Goal: Transaction & Acquisition: Book appointment/travel/reservation

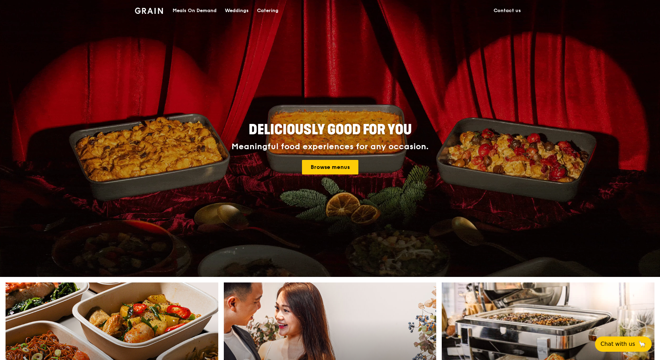
click at [269, 10] on div "Catering" at bounding box center [267, 10] width 21 height 21
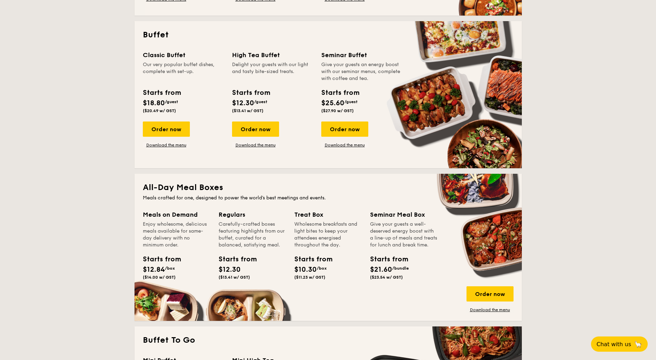
scroll to position [242, 0]
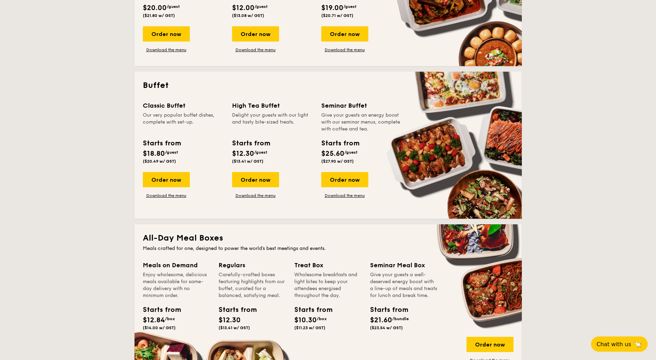
click at [169, 152] on span "/guest" at bounding box center [171, 152] width 13 height 5
click at [168, 182] on div "Order now" at bounding box center [166, 179] width 47 height 15
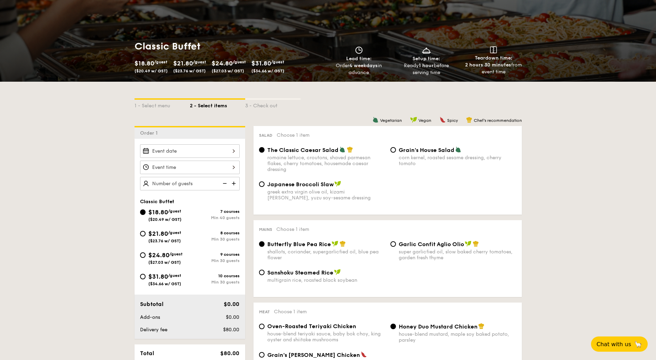
click at [173, 235] on div "$21.80 /guest ($23.76 w/ GST)" at bounding box center [164, 236] width 33 height 15
click at [146, 235] on input "$21.80 /guest ($23.76 w/ GST) 8 courses Min 30 guests" at bounding box center [143, 234] width 6 height 6
radio input "true"
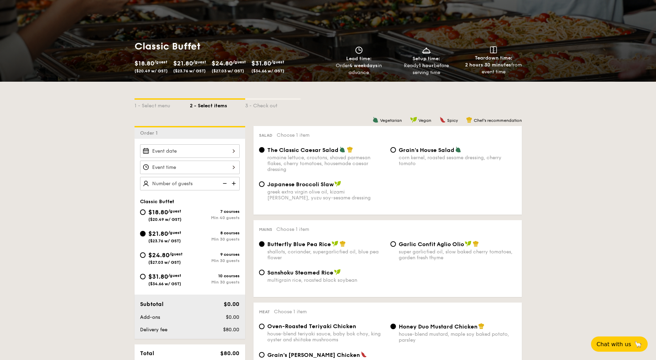
radio input "true"
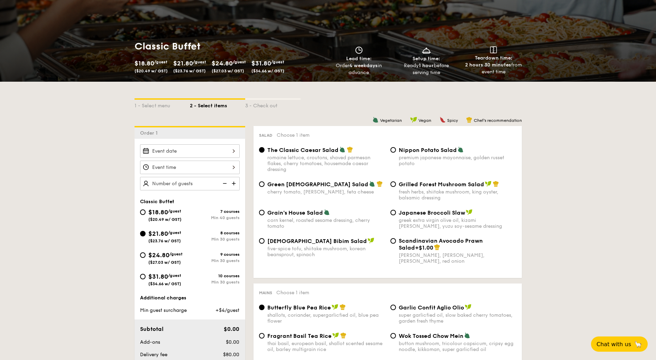
click at [144, 229] on div "$21.80 /guest ($23.76 w/ GST)" at bounding box center [165, 236] width 50 height 15
click at [144, 231] on input "$21.80 /guest ($23.76 w/ GST) 8 courses Min 30 guests" at bounding box center [143, 234] width 6 height 6
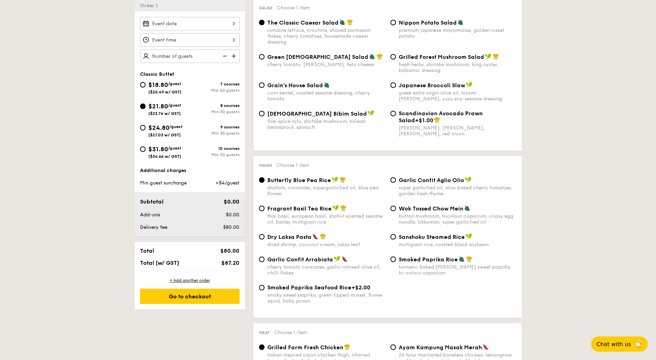
scroll to position [138, 0]
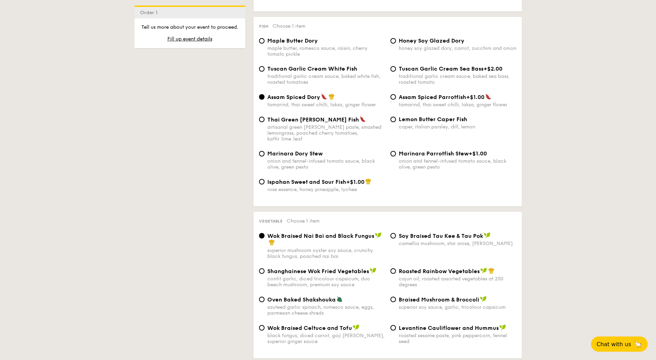
scroll to position [692, 0]
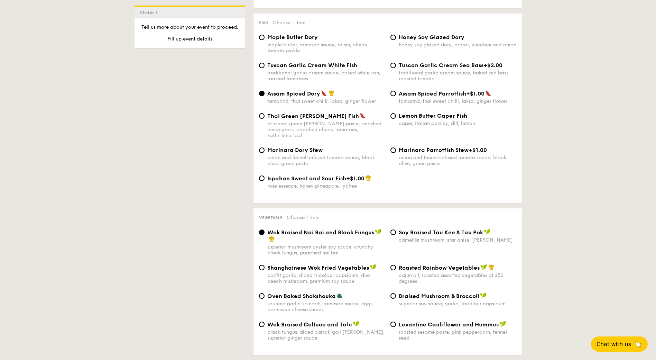
click at [136, 166] on div "1 - Select menu 2 - Select items 3 - Check out Order 1 Classic Buffet $18.80 /g…" at bounding box center [328, 235] width 399 height 1553
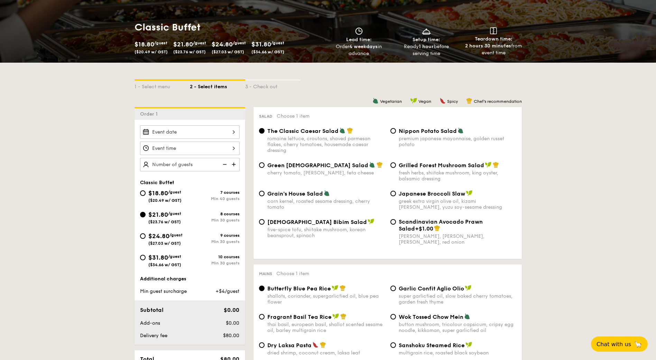
scroll to position [69, 0]
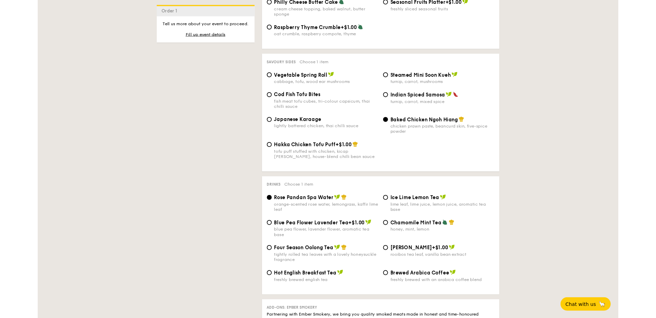
scroll to position [1143, 0]
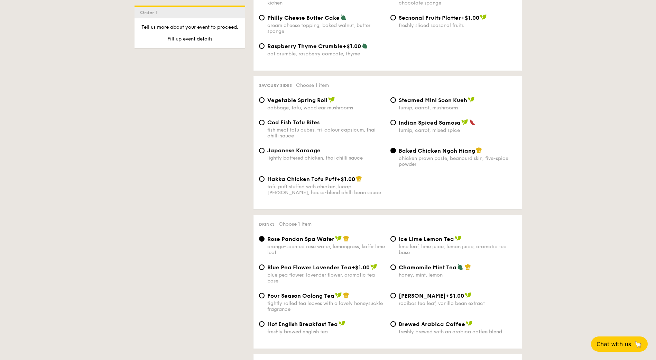
drag, startPoint x: 616, startPoint y: 181, endPoint x: 610, endPoint y: 181, distance: 5.5
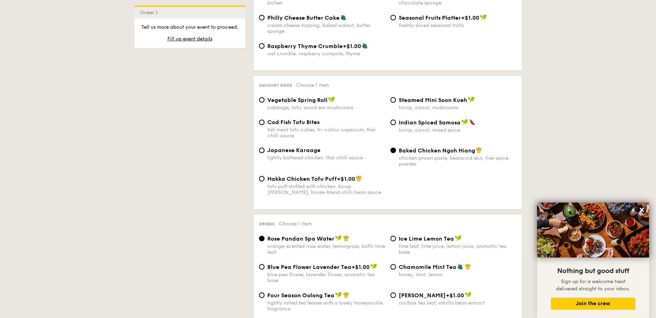
click at [640, 210] on icon at bounding box center [642, 210] width 6 height 6
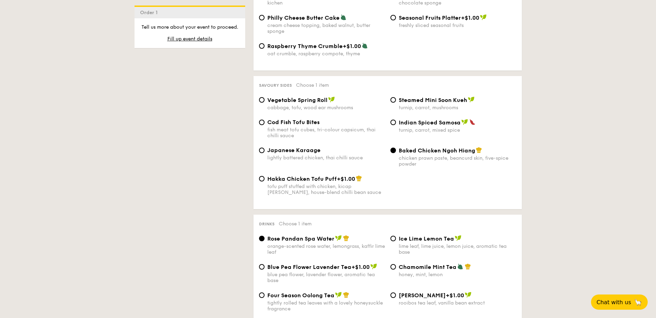
drag, startPoint x: 614, startPoint y: 174, endPoint x: 624, endPoint y: 181, distance: 12.1
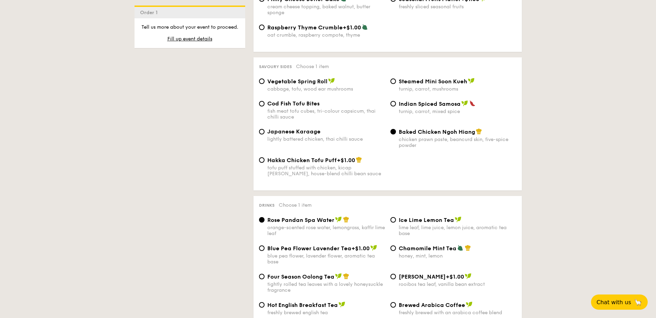
scroll to position [1213, 0]
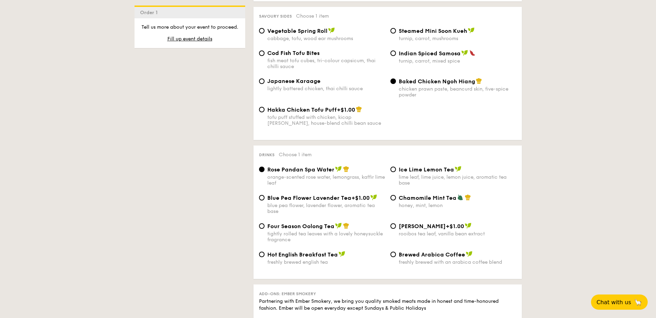
click at [290, 223] on span "Four Season Oolong Tea" at bounding box center [300, 226] width 67 height 7
click at [265, 223] on input "Four Season Oolong Tea tightly rolled tea leaves with a lovely honeysuckle frag…" at bounding box center [262, 226] width 6 height 6
radio input "true"
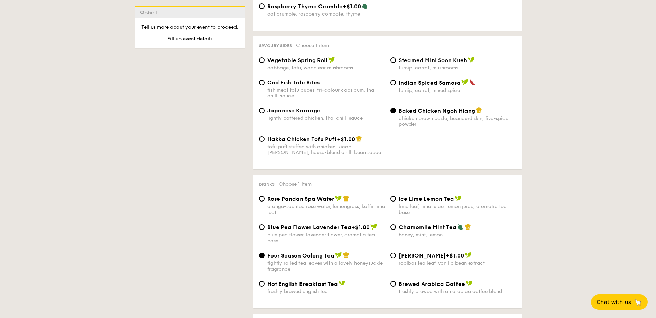
scroll to position [1196, 0]
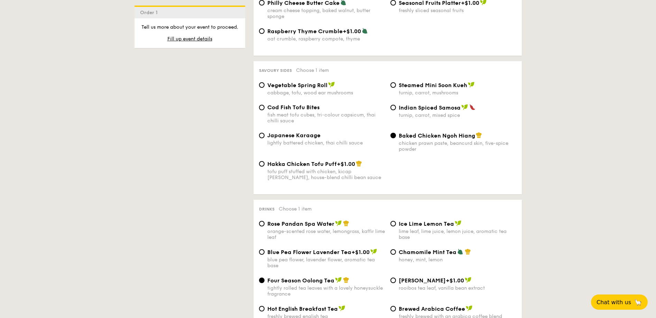
scroll to position [1127, 0]
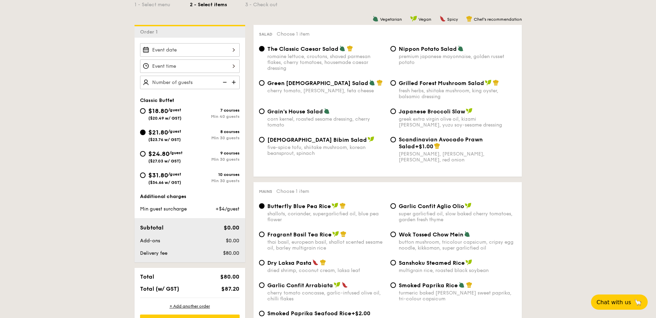
scroll to position [158, 0]
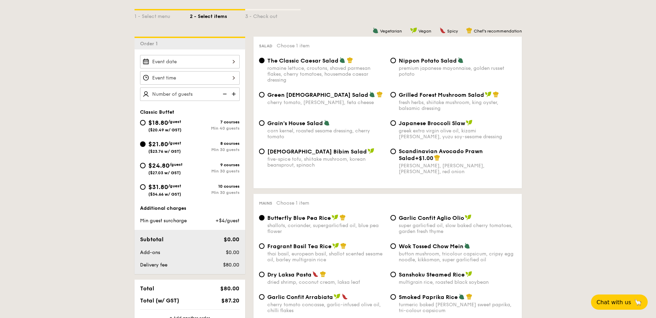
click at [433, 103] on div "fresh herbs, shiitake mushroom, king oyster, balsamic dressing" at bounding box center [458, 106] width 118 height 12
click at [396, 98] on input "Grilled Forest Mushroom Salad fresh herbs, shiitake mushroom, king oyster, bals…" at bounding box center [394, 95] width 6 height 6
radio input "true"
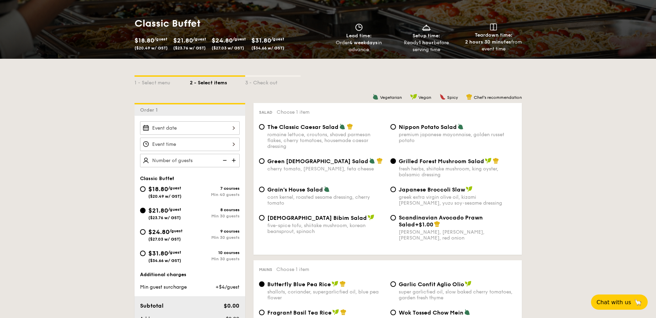
scroll to position [89, 0]
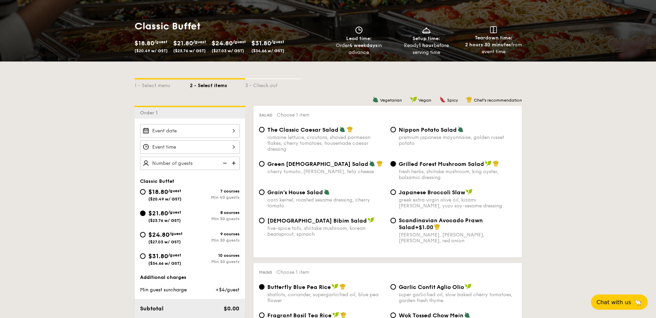
click at [205, 136] on input "Smoked Mesquite Whole Chicken brined in our in-house blend of herbs and spices,…" at bounding box center [190, 130] width 100 height 13
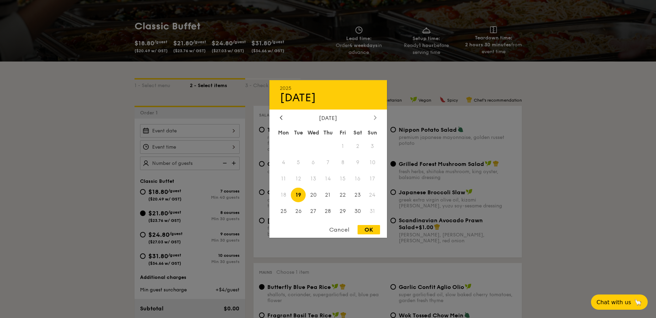
click at [376, 117] on icon at bounding box center [375, 118] width 2 height 4
click at [280, 118] on icon at bounding box center [281, 117] width 3 height 4
click at [375, 119] on icon at bounding box center [375, 118] width 2 height 4
click at [299, 146] on span "2" at bounding box center [298, 146] width 15 height 15
click at [372, 228] on div "OK" at bounding box center [369, 229] width 22 height 9
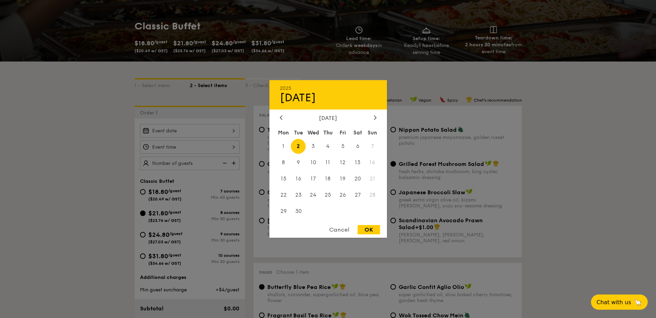
type input "Sep 02, 2025"
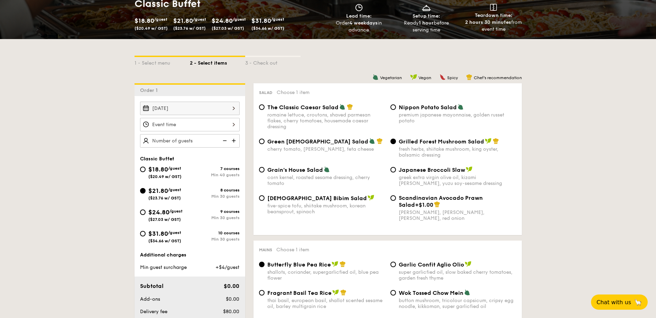
scroll to position [124, 0]
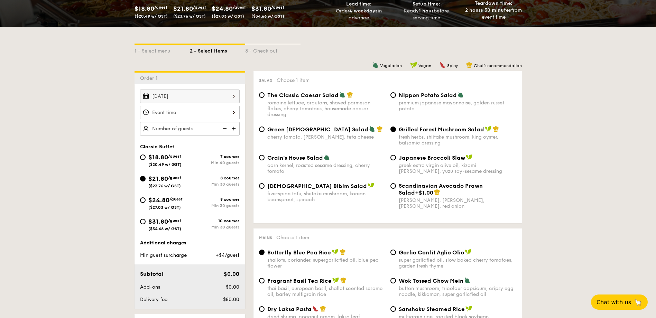
drag, startPoint x: 236, startPoint y: 112, endPoint x: 233, endPoint y: 110, distance: 3.7
click at [233, 110] on input "Smoked Mesquite Whole Chicken brined in our in-house blend of herbs and spices,…" at bounding box center [190, 112] width 100 height 13
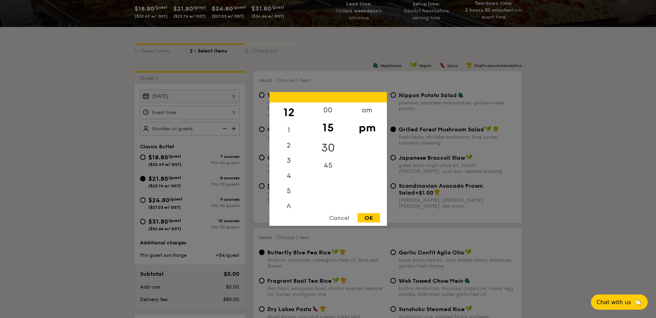
click at [329, 146] on div "30" at bounding box center [328, 148] width 39 height 20
click at [370, 130] on div "pm" at bounding box center [367, 128] width 39 height 20
click at [292, 115] on div "12" at bounding box center [289, 113] width 39 height 20
drag, startPoint x: 374, startPoint y: 219, endPoint x: 370, endPoint y: 220, distance: 4.0
click at [370, 220] on div "OK" at bounding box center [369, 217] width 22 height 9
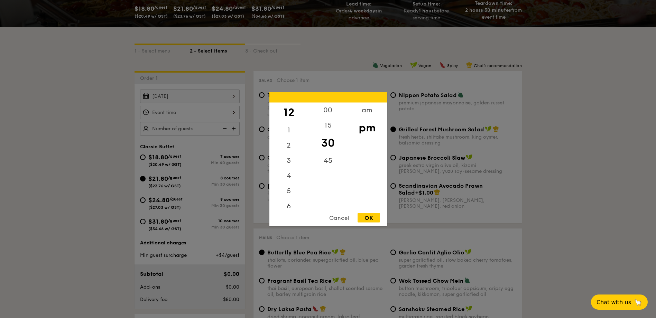
type input "12:30PM"
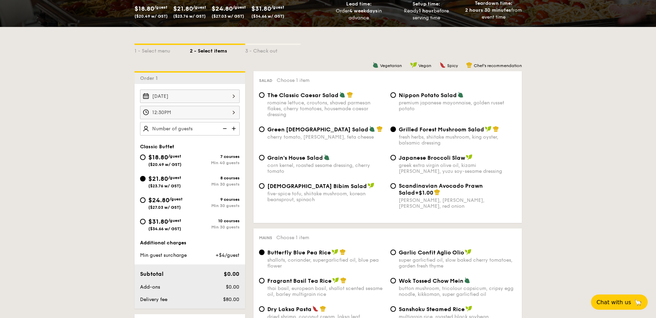
click at [193, 131] on input "text" at bounding box center [190, 128] width 100 height 13
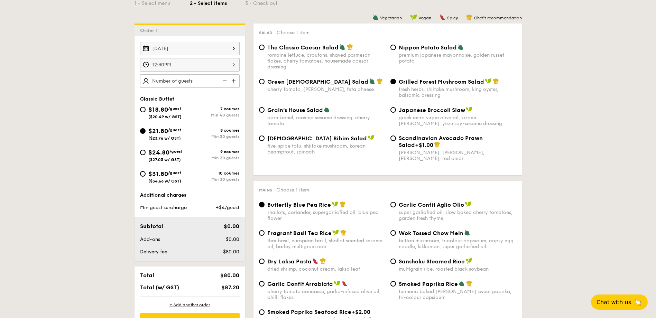
scroll to position [228, 0]
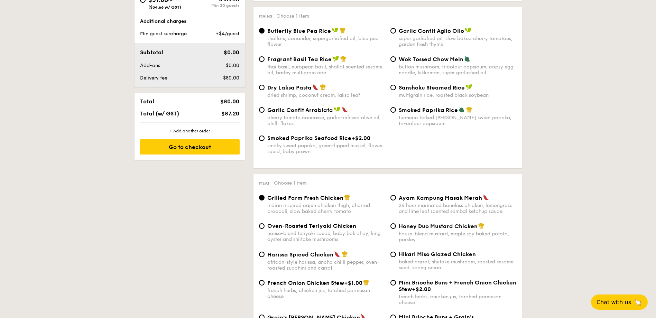
scroll to position [354, 0]
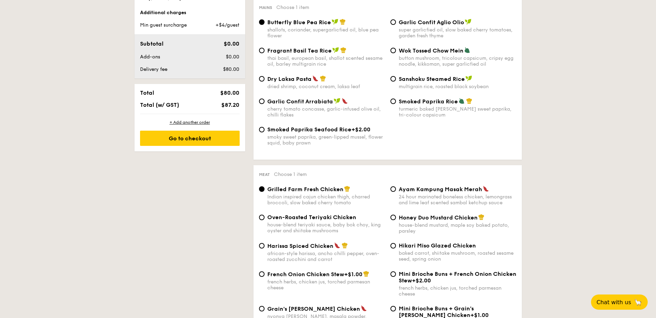
click at [296, 85] on div "dried shrimp, coconut cream, laksa leaf" at bounding box center [326, 87] width 118 height 6
click at [265, 82] on input "Dry Laksa Pasta dried shrimp, coconut cream, laksa leaf" at bounding box center [262, 79] width 6 height 6
radio input "true"
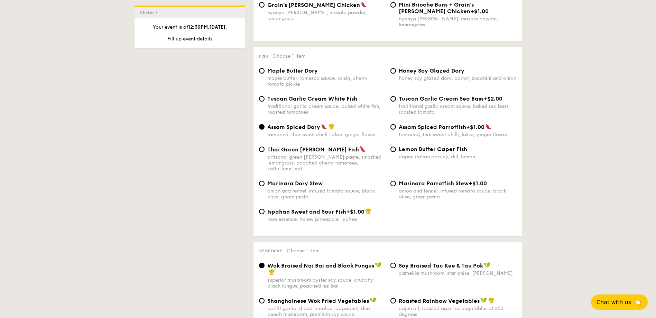
scroll to position [660, 0]
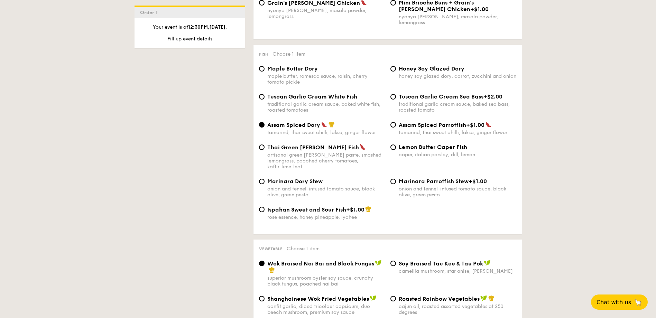
click at [612, 147] on div "1 - Select menu 2 - Select items 3 - Check out Order 1 Sep 02, 2025 12:30PM Cla…" at bounding box center [328, 266] width 656 height 1553
click at [635, 155] on div "1 - Select menu 2 - Select items 3 - Check out Order 1 Sep 02, 2025 12:30PM Cla…" at bounding box center [328, 266] width 656 height 1553
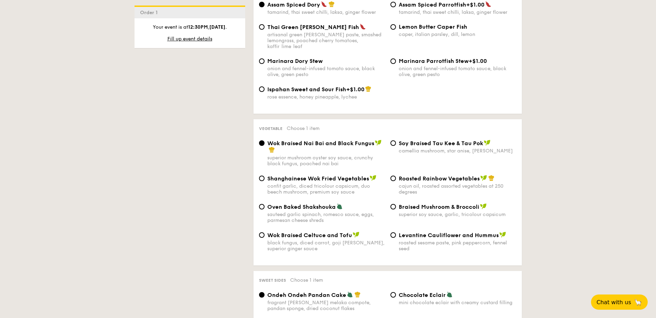
scroll to position [796, 0]
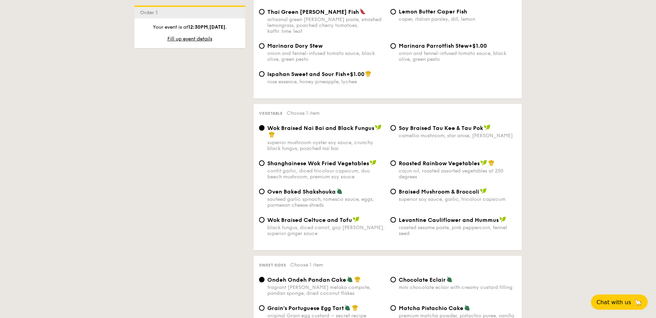
click at [555, 181] on div "1 - Select menu 2 - Select items 3 - Check out Order 1 Sep 02, 2025 12:30PM Cla…" at bounding box center [328, 131] width 656 height 1553
click at [306, 217] on span "Wok Braised Celtuce and Tofu" at bounding box center [309, 220] width 85 height 7
click at [265, 217] on input "Wok Braised Celtuce and Tofu black fungus, diced carrot, goji berry, superior g…" at bounding box center [262, 220] width 6 height 6
radio input "true"
drag, startPoint x: 597, startPoint y: 177, endPoint x: 601, endPoint y: 177, distance: 4.5
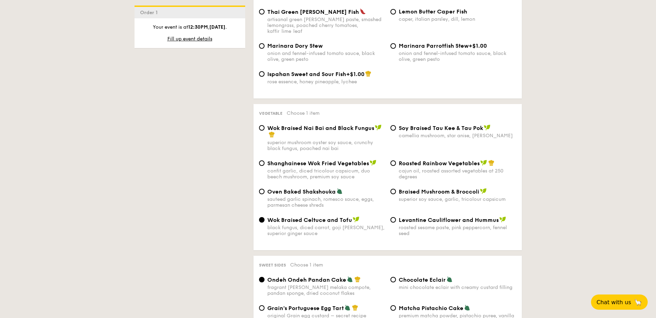
click at [601, 177] on div "1 - Select menu 2 - Select items 3 - Check out Order 1 Sep 02, 2025 12:30PM Cla…" at bounding box center [328, 131] width 656 height 1553
click at [580, 144] on div "1 - Select menu 2 - Select items 3 - Check out Order 1 Sep 02, 2025 12:30PM Cla…" at bounding box center [328, 131] width 656 height 1553
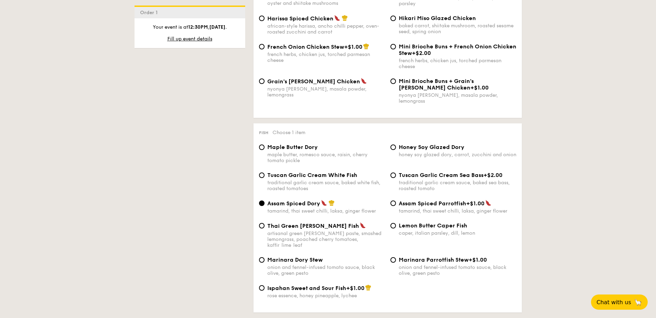
scroll to position [573, 0]
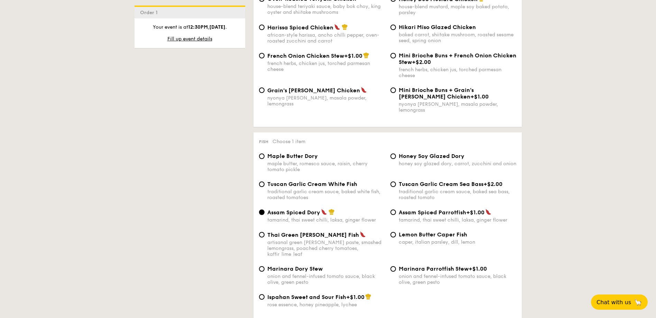
click at [325, 189] on div "traditional garlic cream sauce, baked white fish, roasted tomatoes" at bounding box center [326, 195] width 118 height 12
click at [265, 185] on input "Tuscan Garlic Cream White Fish traditional garlic cream sauce, baked white fish…" at bounding box center [262, 185] width 6 height 6
radio input "true"
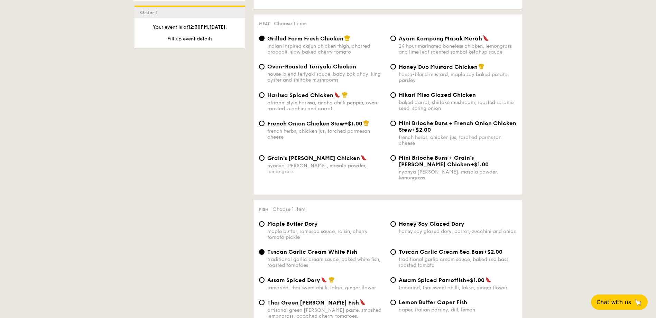
scroll to position [492, 0]
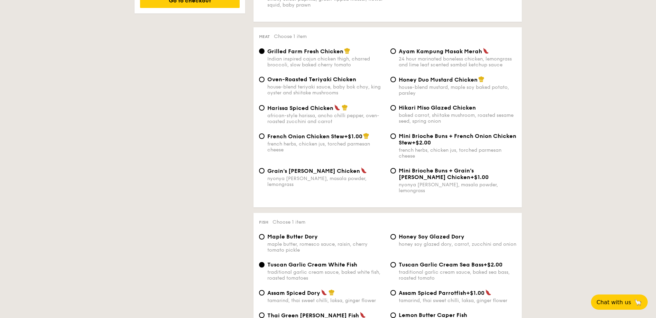
click at [444, 64] on div "24 hour marinated boneless chicken, lemongrass and lime leaf scented sambal ket…" at bounding box center [458, 62] width 118 height 12
click at [396, 54] on input "Ayam Kampung Masak Merah 24 hour marinated boneless chicken, lemongrass and lim…" at bounding box center [394, 51] width 6 height 6
radio input "true"
click at [290, 120] on div "african-style harissa, ancho chilli pepper, oven-roasted zucchini and carrot" at bounding box center [326, 119] width 118 height 12
click at [265, 111] on input "Harissa Spiced Chicken african-style harissa, ancho chilli pepper, oven-roasted…" at bounding box center [262, 108] width 6 height 6
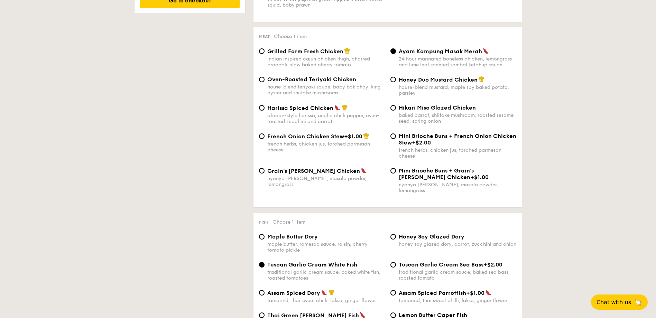
radio input "true"
click at [296, 175] on div "Grain's Curry Chicken nyonya curry, masala powder, lemongrass" at bounding box center [326, 177] width 118 height 20
click at [265, 174] on input "Grain's Curry Chicken nyonya curry, masala powder, lemongrass" at bounding box center [262, 171] width 6 height 6
radio input "true"
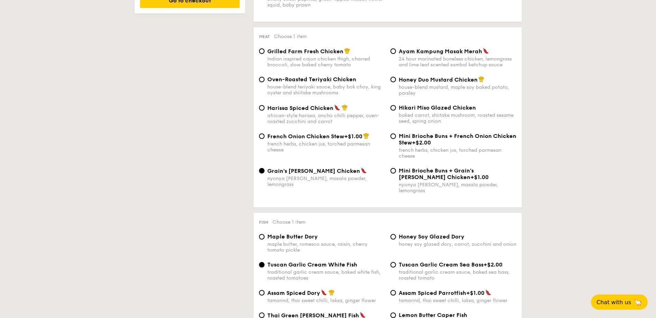
click at [477, 61] on div "24 hour marinated boneless chicken, lemongrass and lime leaf scented sambal ket…" at bounding box center [458, 62] width 118 height 12
click at [396, 54] on input "Ayam Kampung Masak Merah 24 hour marinated boneless chicken, lemongrass and lim…" at bounding box center [394, 51] width 6 height 6
radio input "true"
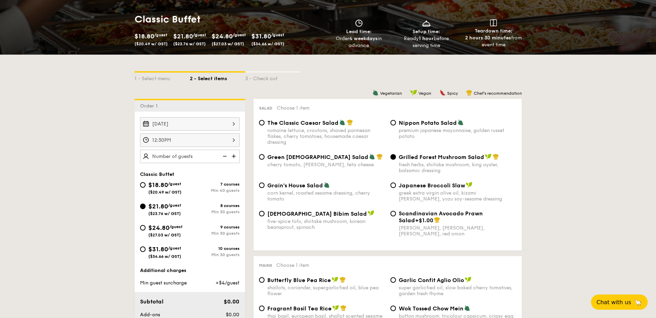
scroll to position [99, 0]
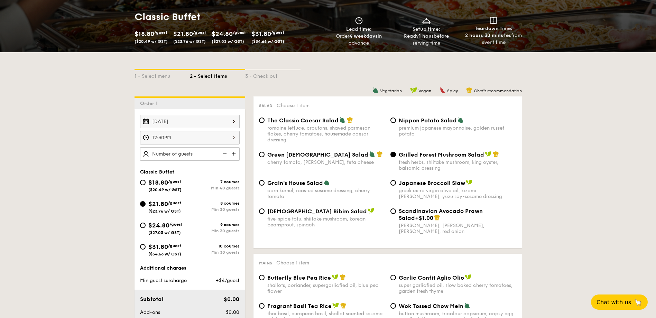
drag, startPoint x: 413, startPoint y: 28, endPoint x: 441, endPoint y: 46, distance: 33.8
click at [441, 46] on div "Setup time: Ready 1 hour before serving time" at bounding box center [426, 32] width 62 height 30
click at [438, 63] on div "1 - Select menu 2 - Select items 3 - Check out" at bounding box center [328, 74] width 387 height 44
click at [225, 139] on input "12:30PM" at bounding box center [190, 137] width 100 height 13
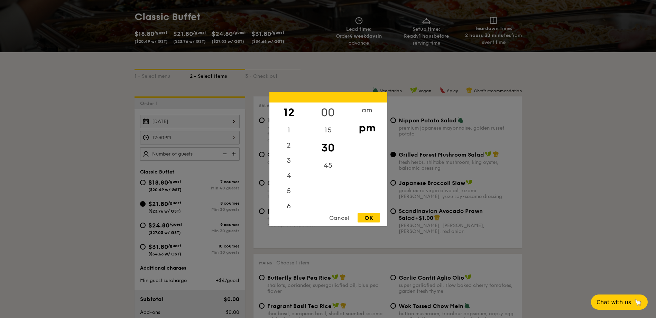
click at [326, 116] on div "00" at bounding box center [328, 113] width 39 height 20
click at [285, 201] on div "11" at bounding box center [289, 200] width 39 height 15
click at [289, 200] on div "11" at bounding box center [289, 200] width 39 height 15
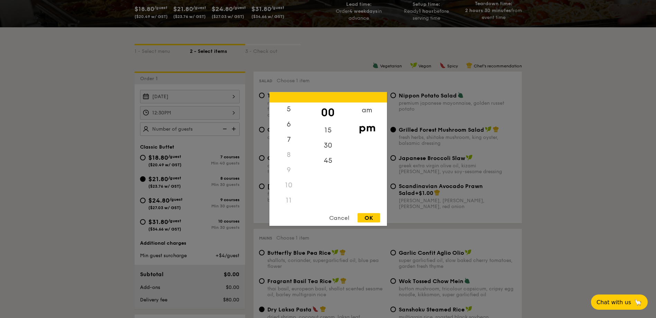
scroll to position [133, 0]
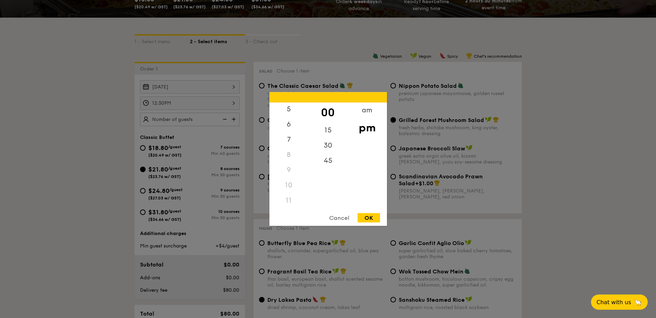
click at [288, 199] on div "11" at bounding box center [289, 200] width 39 height 15
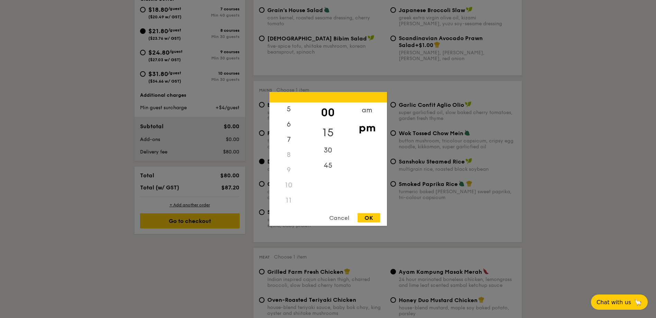
drag, startPoint x: 309, startPoint y: 161, endPoint x: 311, endPoint y: 130, distance: 31.2
click at [311, 130] on div "00 15 30 45" at bounding box center [328, 156] width 39 height 106
click at [328, 166] on div "45" at bounding box center [328, 165] width 39 height 15
click at [370, 111] on div "am" at bounding box center [367, 113] width 39 height 20
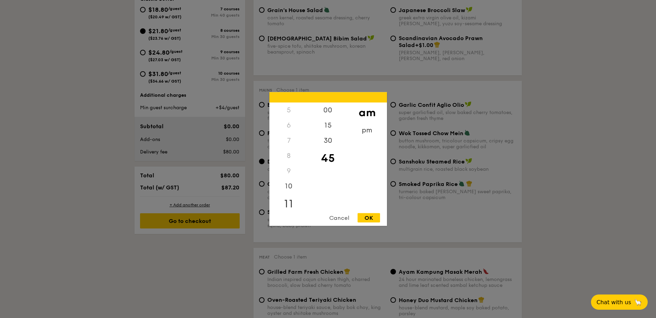
click at [292, 204] on div "11" at bounding box center [289, 204] width 39 height 20
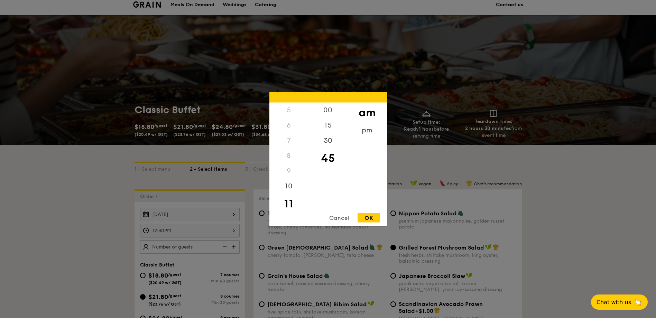
scroll to position [0, 0]
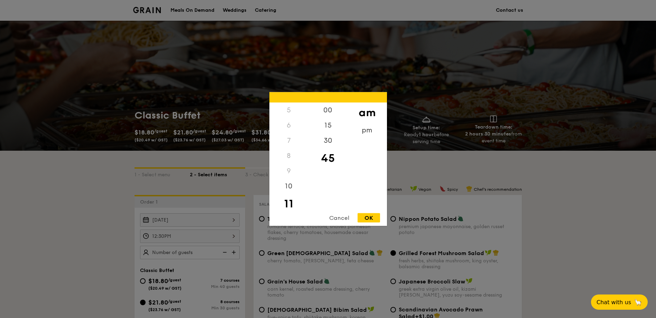
click at [368, 217] on div "OK" at bounding box center [369, 217] width 22 height 9
type input "11:45AM"
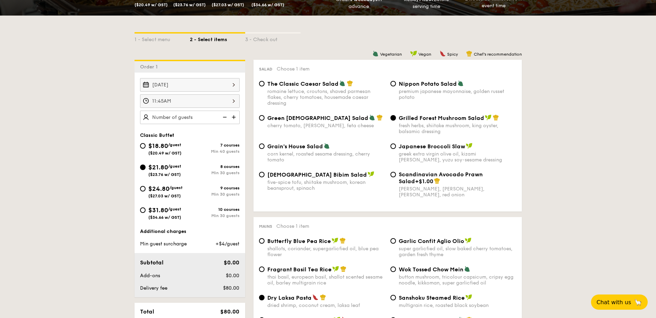
scroll to position [138, 0]
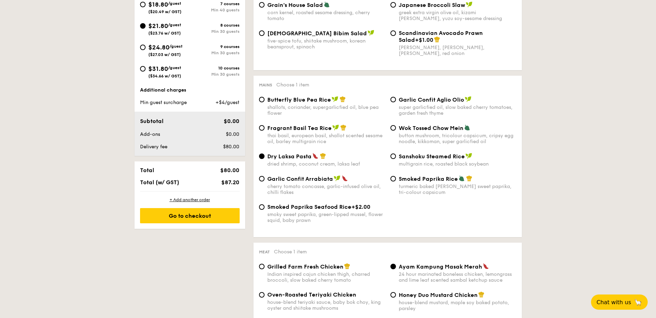
scroll to position [554, 0]
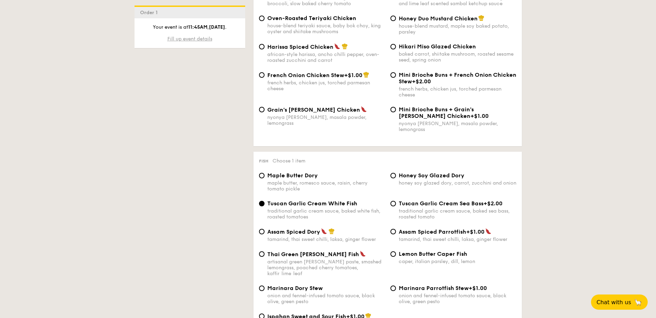
click at [194, 38] on span "Fill up event details" at bounding box center [189, 39] width 45 height 6
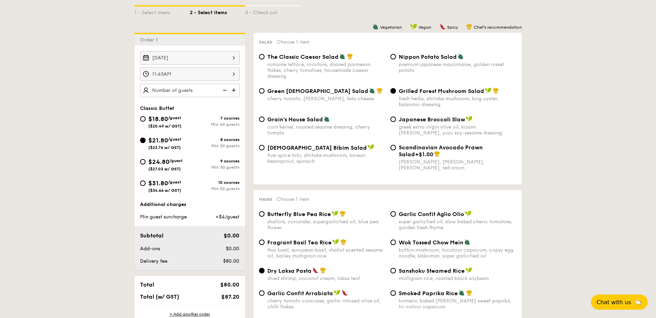
scroll to position [46, 0]
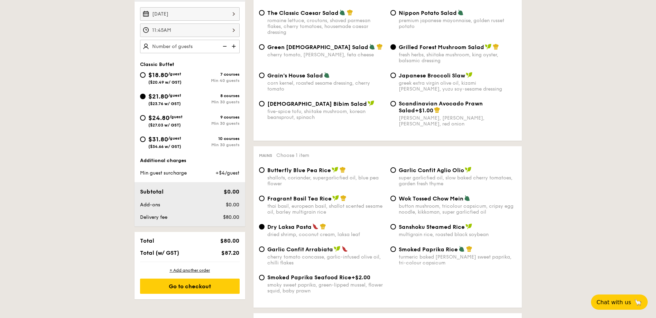
scroll to position [208, 0]
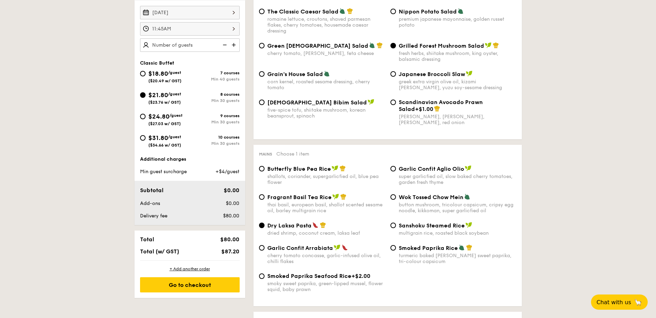
drag, startPoint x: 533, startPoint y: 144, endPoint x: 537, endPoint y: 141, distance: 4.9
